Goal: Task Accomplishment & Management: Use online tool/utility

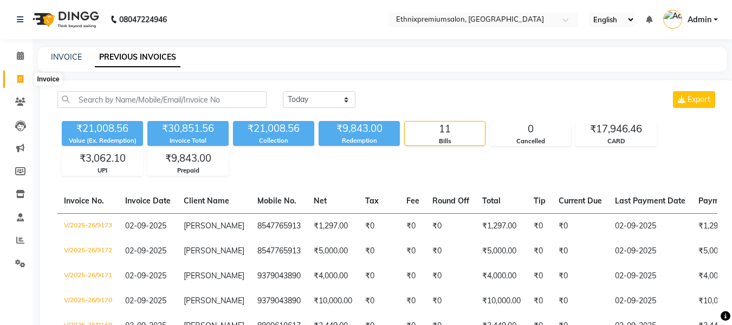
click at [18, 81] on icon at bounding box center [20, 79] width 6 height 8
select select "service"
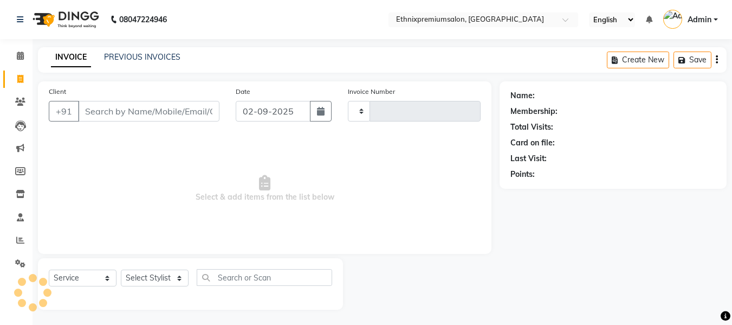
scroll to position [1, 0]
type input "9179"
select select "3625"
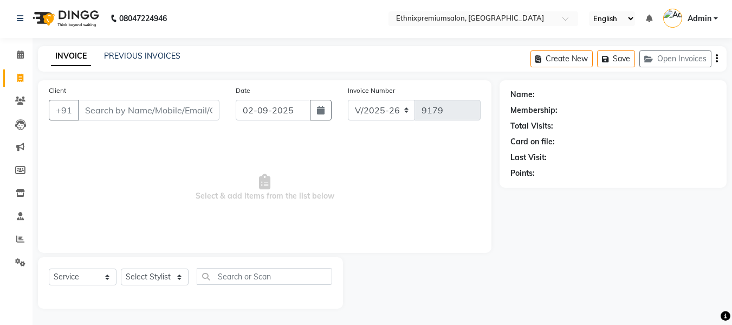
click at [140, 108] on input "Client" at bounding box center [148, 110] width 141 height 21
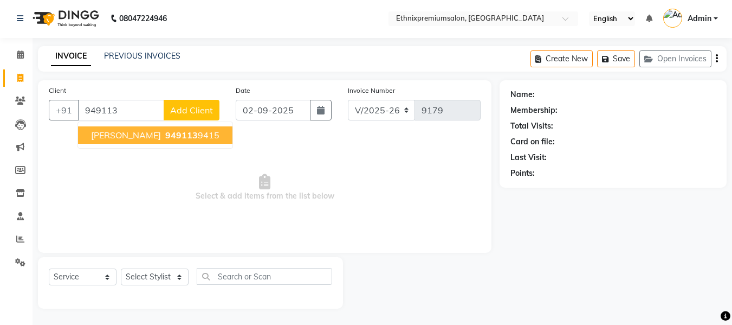
click at [111, 139] on span "[PERSON_NAME]" at bounding box center [126, 135] width 70 height 11
type input "9491139415"
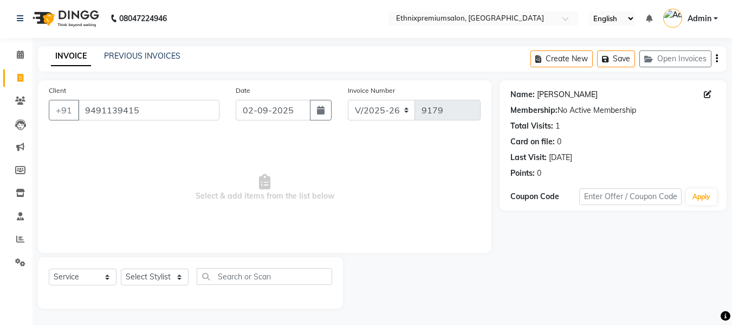
click at [551, 92] on link "[PERSON_NAME]" at bounding box center [567, 94] width 61 height 11
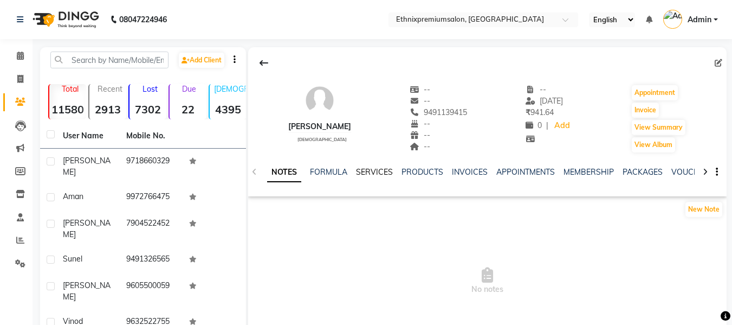
click at [377, 171] on link "SERVICES" at bounding box center [374, 172] width 37 height 10
